Goal: Information Seeking & Learning: Find specific fact

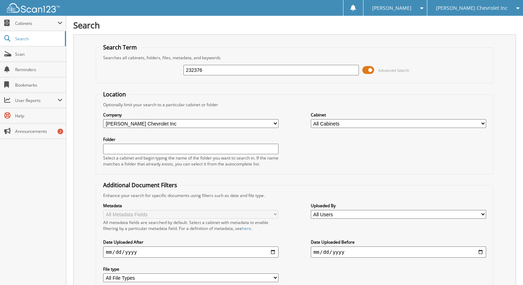
type input "232376"
click at [372, 67] on span at bounding box center [369, 70] width 12 height 11
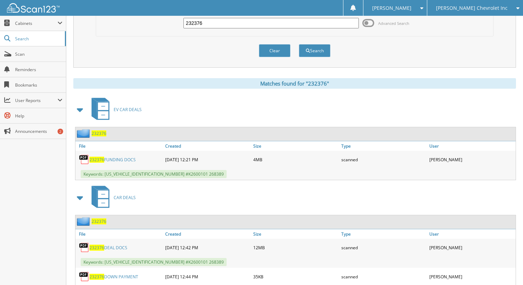
scroll to position [35, 0]
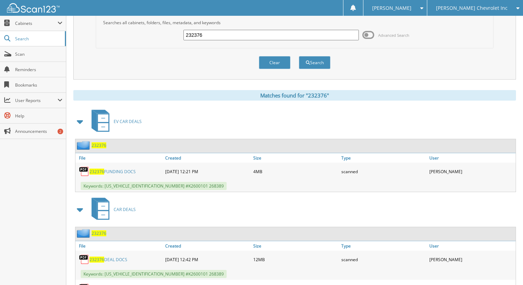
click at [257, 43] on div "232376 Advanced Search" at bounding box center [295, 35] width 390 height 19
click at [255, 34] on input "232376" at bounding box center [271, 35] width 175 height 11
type input "232376268265"
click at [299, 56] on button "Search" at bounding box center [315, 62] width 32 height 13
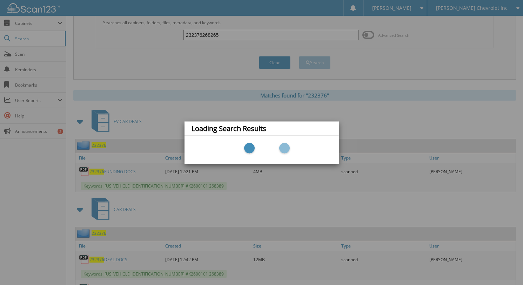
click at [250, 33] on div "Loading Search Results" at bounding box center [261, 142] width 523 height 285
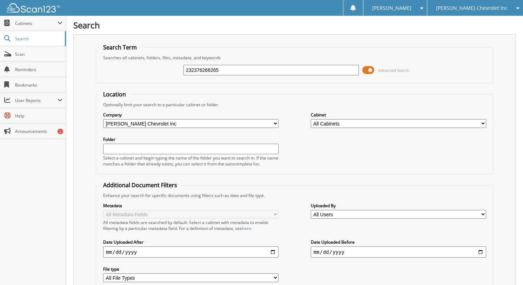
click at [201, 73] on input "232376268265" at bounding box center [271, 70] width 175 height 11
type input "268265"
click at [381, 69] on span "Advanced Search" at bounding box center [393, 70] width 31 height 5
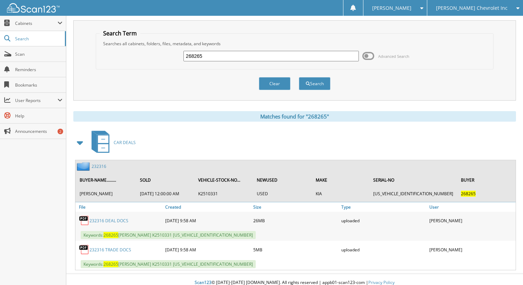
scroll to position [20, 0]
